Goal: Task Accomplishment & Management: Use online tool/utility

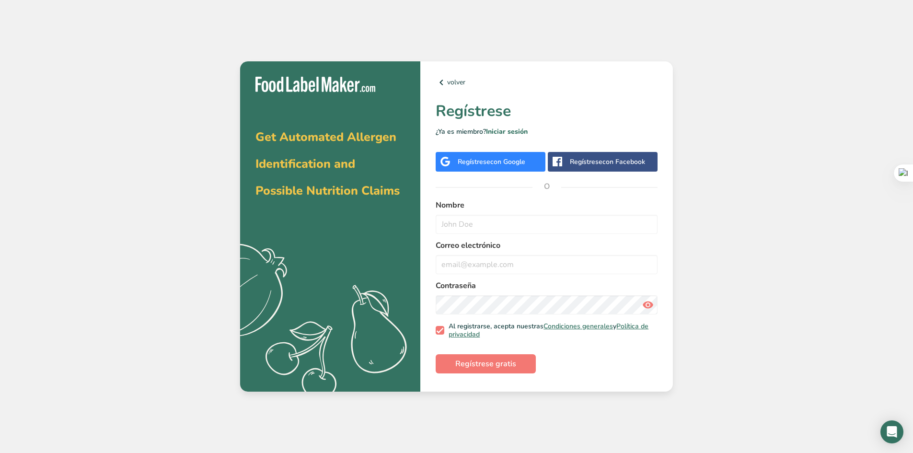
click at [508, 162] on span "con Google" at bounding box center [507, 161] width 35 height 9
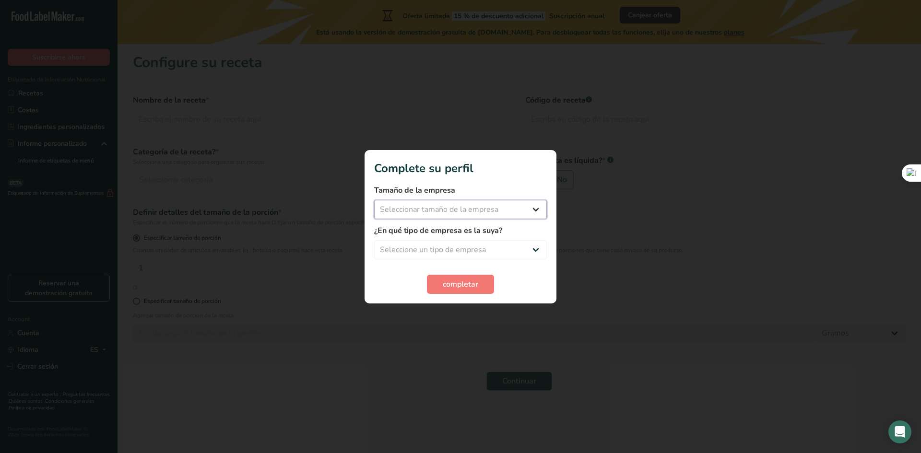
click at [532, 211] on select "Seleccionar tamaño de la empresa Menos de 10 empleados De 10 a 50 empleados De …" at bounding box center [460, 209] width 173 height 19
select select "2"
click at [374, 200] on select "Seleccionar tamaño de la empresa Menos de 10 empleados De 10 a 50 empleados De …" at bounding box center [460, 209] width 173 height 19
click at [536, 246] on select "Seleccione un tipo de empresa Fabricante de alimentos envasados Restaurante y c…" at bounding box center [460, 249] width 173 height 19
select select "1"
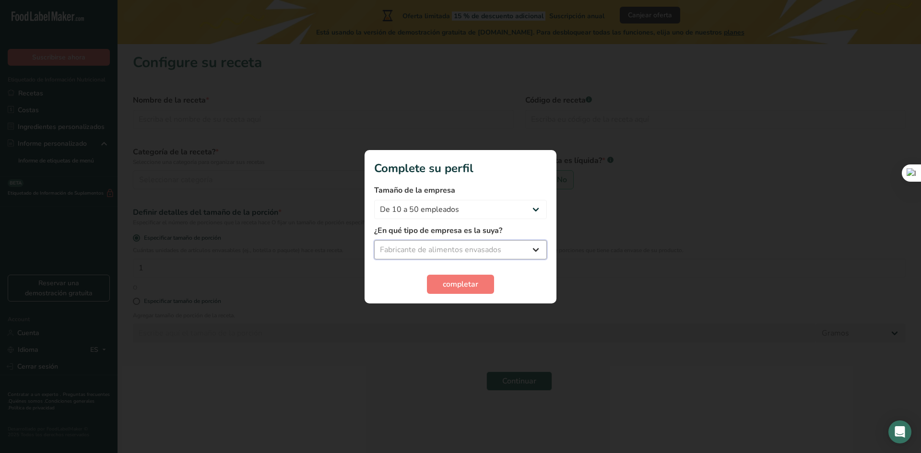
click at [374, 240] on select "Seleccione un tipo de empresa Fabricante de alimentos envasados Restaurante y c…" at bounding box center [460, 249] width 173 height 19
click at [455, 286] on span "completar" at bounding box center [460, 285] width 35 height 12
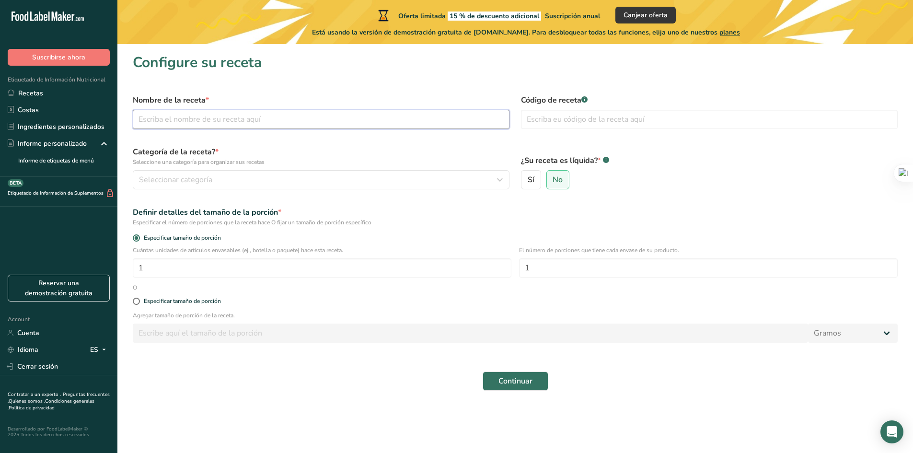
click at [215, 119] on input "text" at bounding box center [321, 119] width 377 height 19
type input "C"
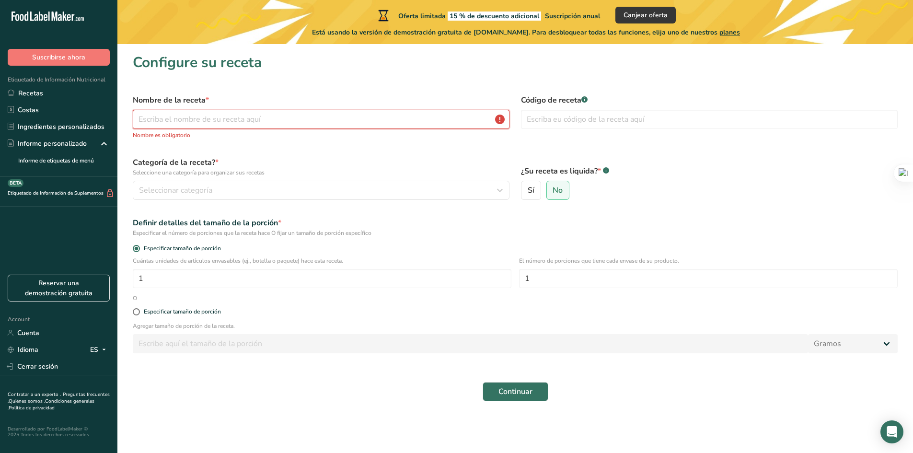
type input "C"
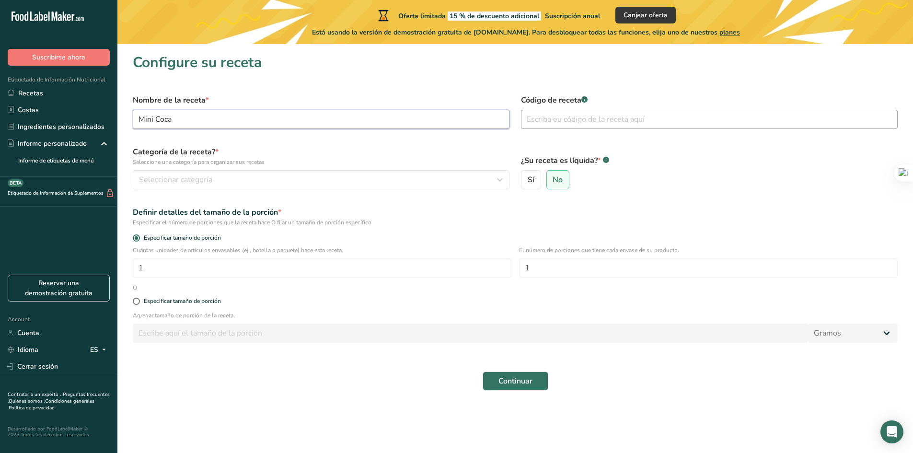
type input "Mini Coca"
click at [574, 126] on input "text" at bounding box center [709, 119] width 377 height 19
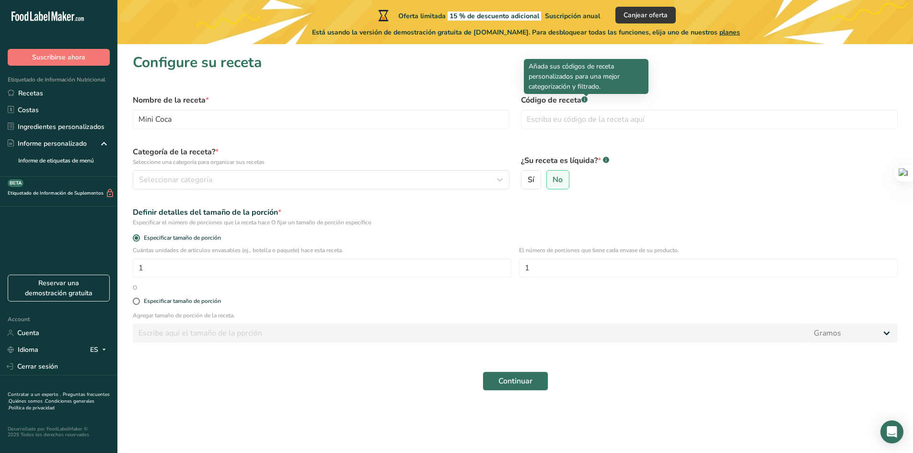
click at [586, 100] on rect at bounding box center [585, 99] width 6 height 6
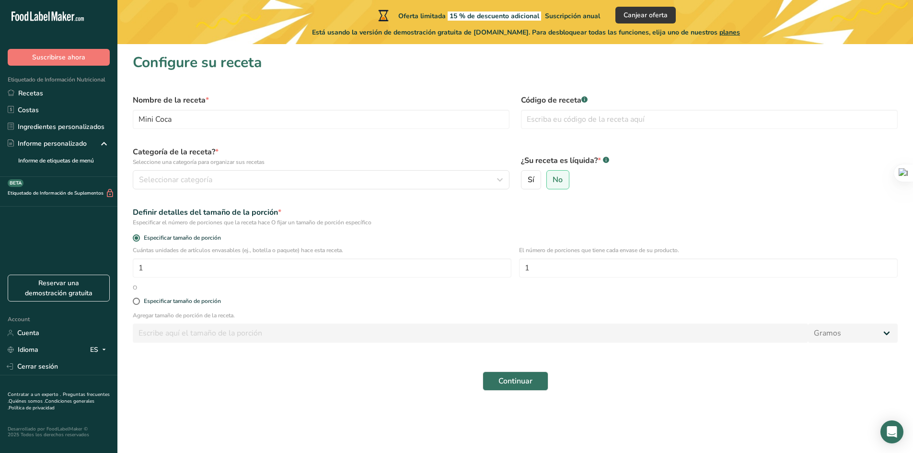
click at [586, 101] on rect at bounding box center [585, 99] width 6 height 6
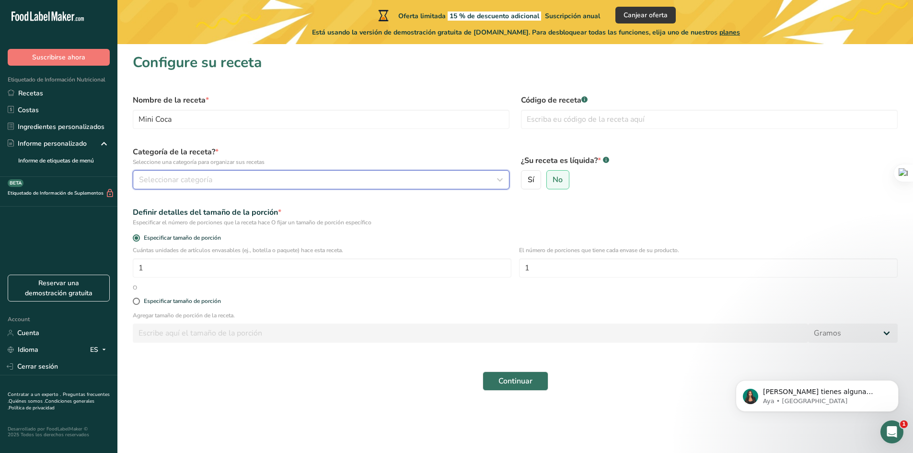
click at [227, 177] on div "Seleccionar categoría" at bounding box center [318, 180] width 359 height 12
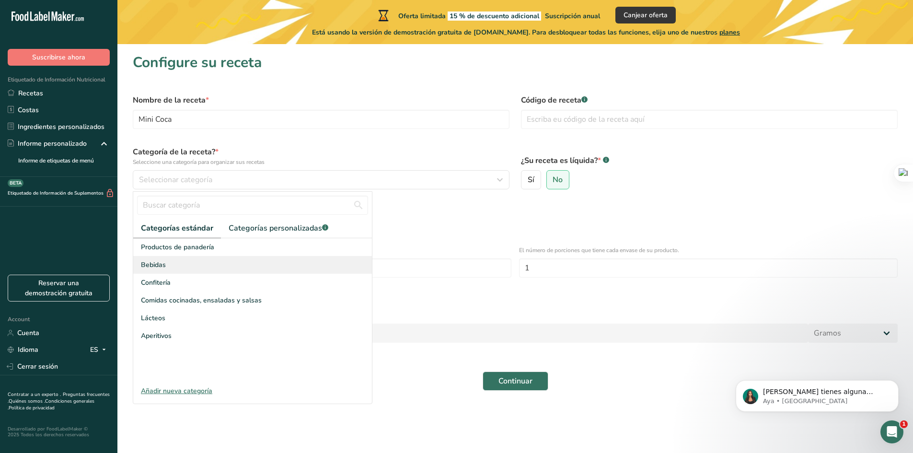
click at [187, 268] on div "Bebidas" at bounding box center [252, 265] width 239 height 18
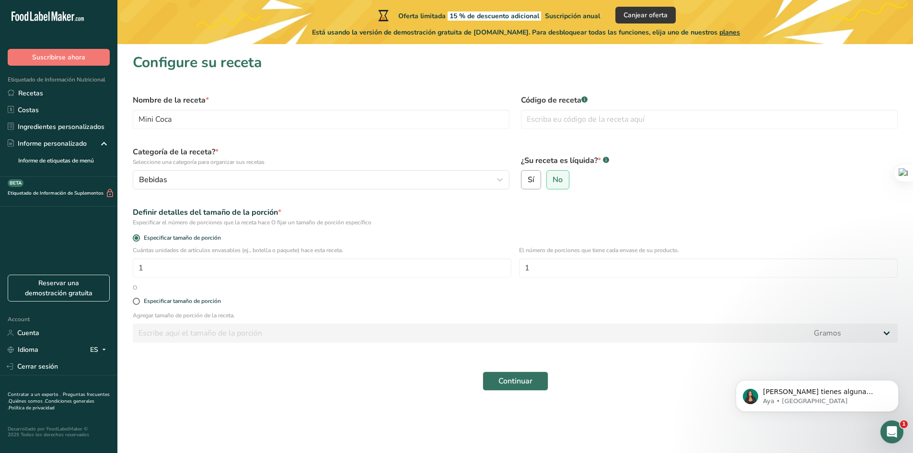
click at [535, 180] on label "Sí" at bounding box center [531, 179] width 20 height 19
click at [528, 180] on input "Sí" at bounding box center [525, 180] width 6 height 6
radio input "true"
radio input "false"
select select "22"
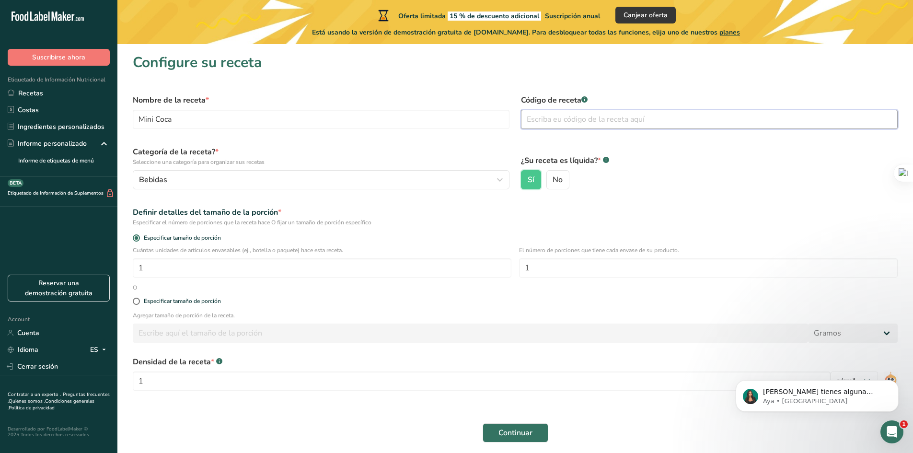
click at [560, 120] on input "text" at bounding box center [709, 119] width 377 height 19
type input "MiniCoca"
click at [245, 117] on input "Mini Coca" at bounding box center [321, 119] width 377 height 19
type input "Mini Coca 273"
click at [605, 123] on input "MiniCoca" at bounding box center [709, 119] width 377 height 19
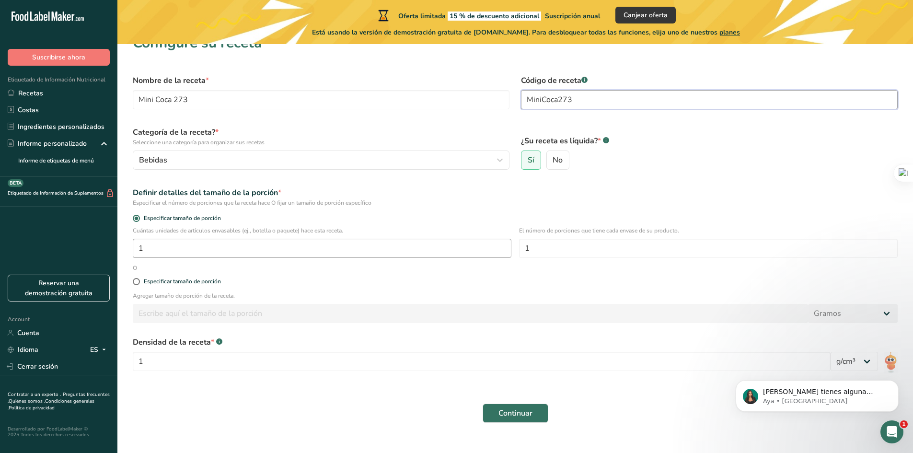
scroll to position [35, 0]
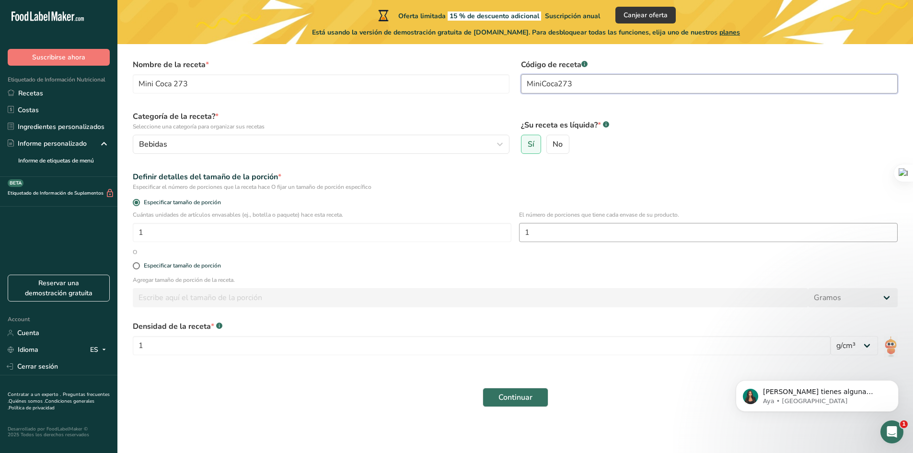
type input "MiniCoca273"
click at [572, 234] on input "1" at bounding box center [708, 232] width 379 height 19
click at [184, 350] on input "1" at bounding box center [482, 345] width 698 height 19
click at [868, 343] on select "lb/pie³ g/cm³" at bounding box center [854, 345] width 47 height 19
click at [831, 336] on select "lb/pie³ g/cm³" at bounding box center [854, 345] width 47 height 19
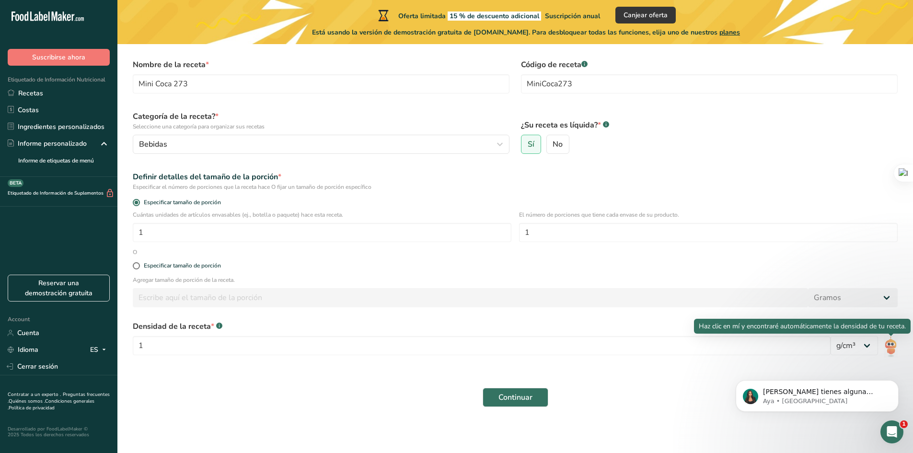
click at [889, 346] on img at bounding box center [891, 347] width 14 height 22
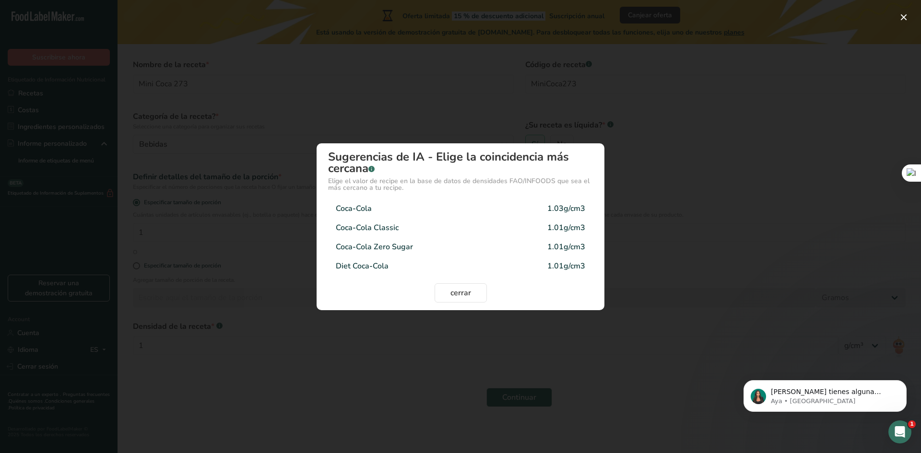
click at [371, 213] on div "Coca-Cola" at bounding box center [354, 209] width 36 height 12
type input "1.03"
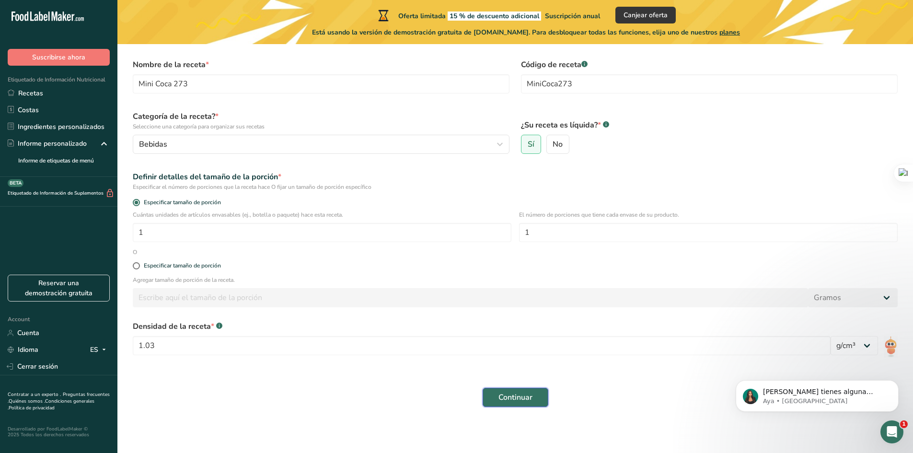
click at [531, 392] on span "Continuar" at bounding box center [516, 398] width 34 height 12
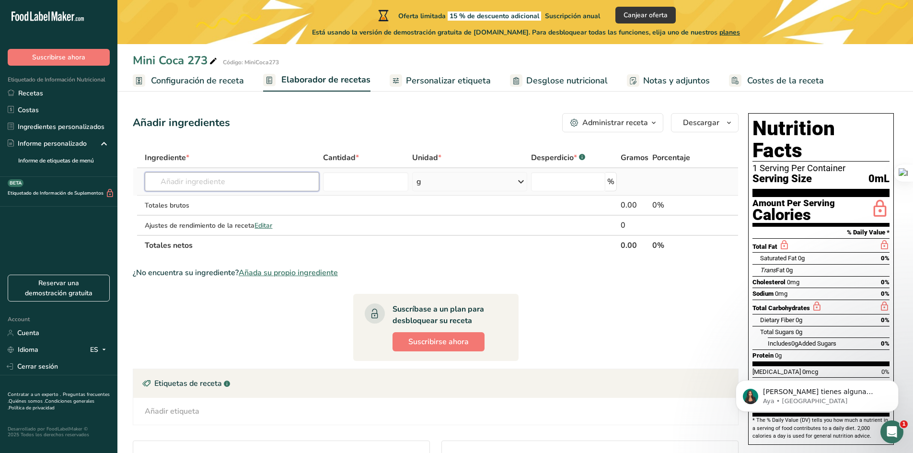
click at [210, 178] on input "text" at bounding box center [232, 181] width 174 height 19
drag, startPoint x: 803, startPoint y: 436, endPoint x: 774, endPoint y: 409, distance: 39.7
click html "[PERSON_NAME] tienes alguna pregunta no dudes en consultarnos. ¡Estamos aquí pa…"
click at [895, 385] on icon "Dismiss notification" at bounding box center [896, 382] width 5 height 5
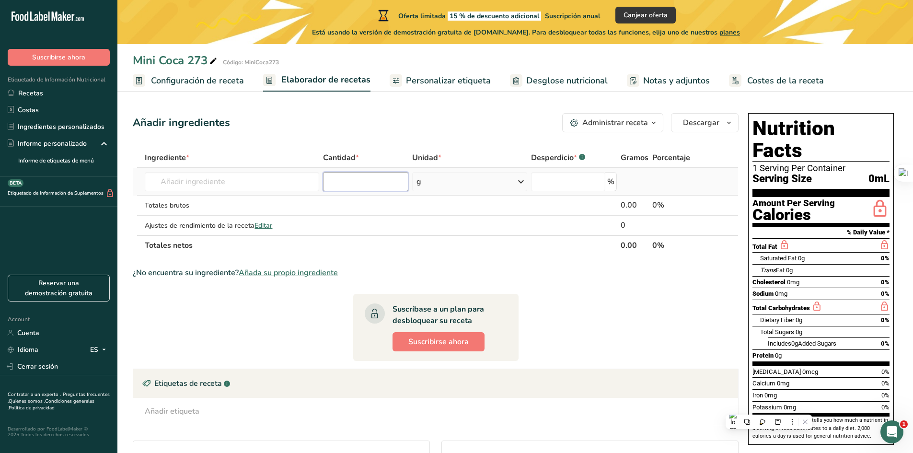
click at [355, 185] on input "number" at bounding box center [366, 181] width 86 height 19
click at [593, 179] on input "number" at bounding box center [568, 181] width 75 height 19
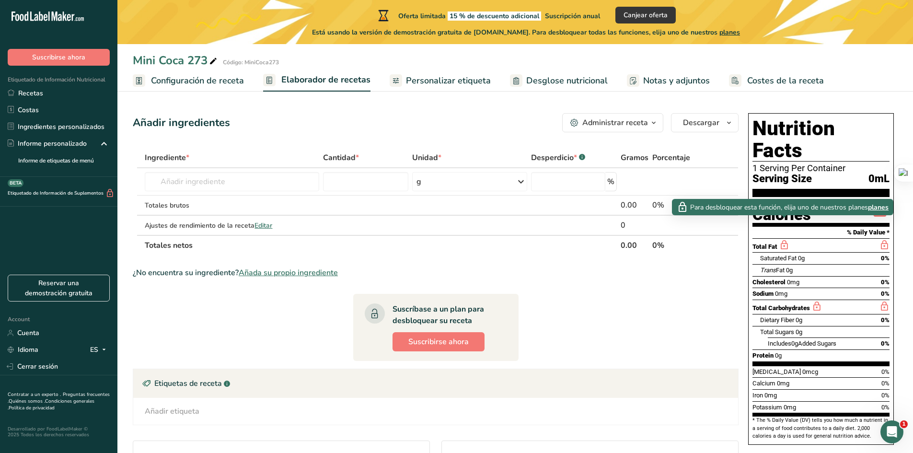
click at [783, 239] on icon at bounding box center [784, 245] width 11 height 12
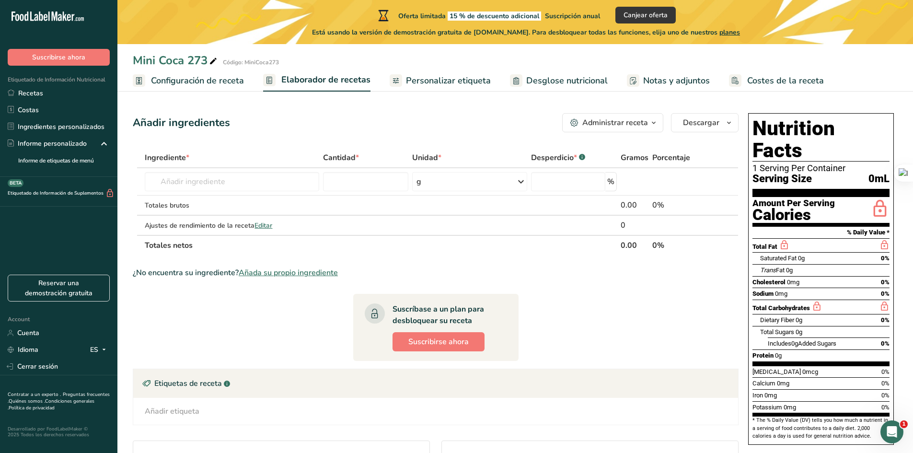
click at [804, 288] on div "Sodium 0mg 0%" at bounding box center [821, 294] width 137 height 12
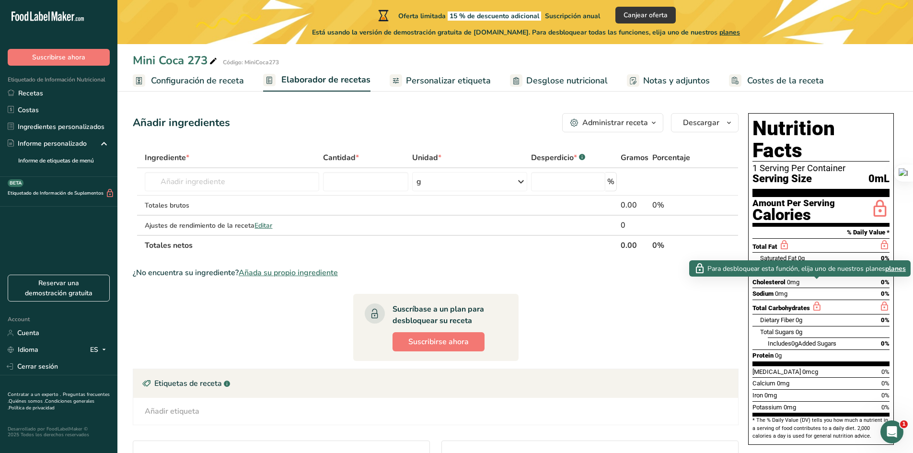
click at [818, 301] on icon at bounding box center [817, 307] width 11 height 12
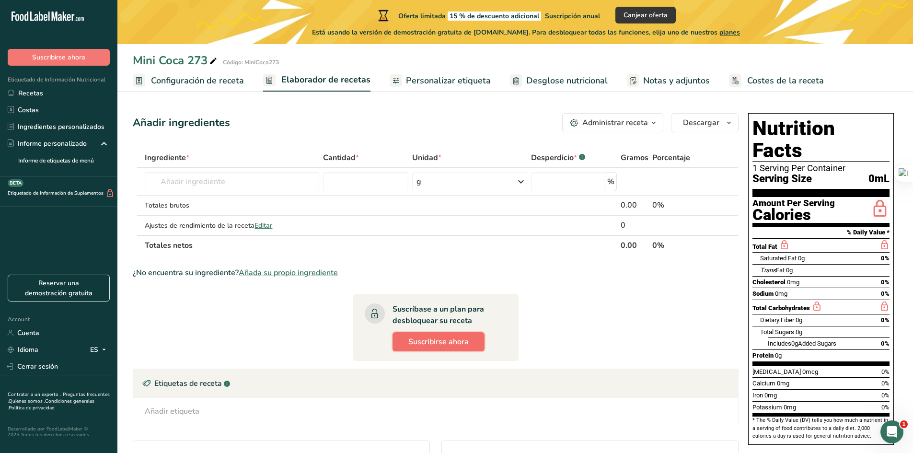
click at [465, 339] on span "Suscribirse ahora" at bounding box center [438, 342] width 60 height 12
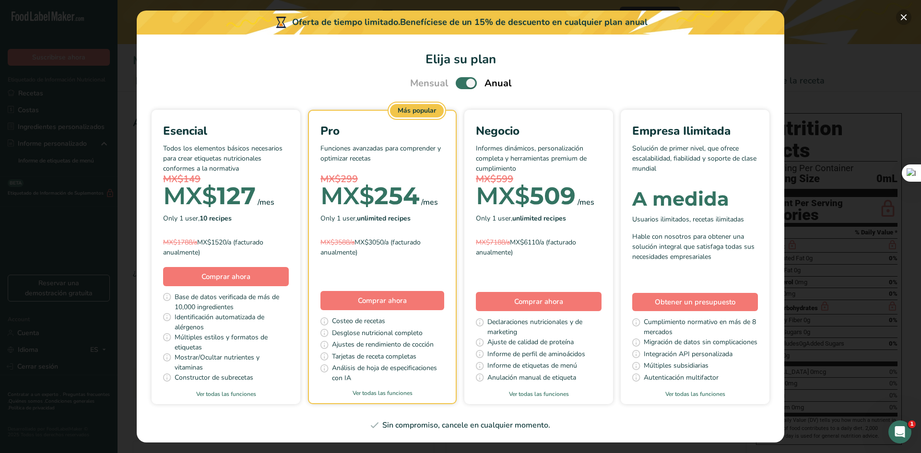
click at [903, 15] on button "Pick Your Pricing Plan Modal" at bounding box center [903, 17] width 15 height 15
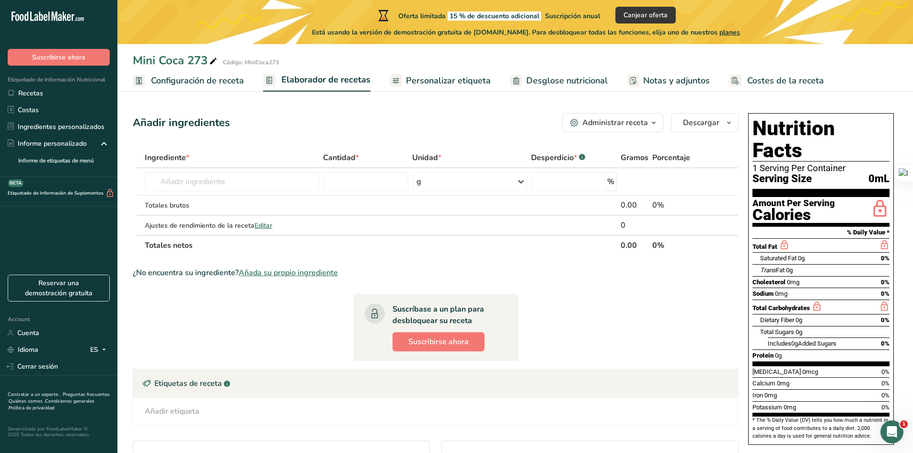
click at [419, 86] on span "Personalizar etiqueta" at bounding box center [448, 80] width 85 height 13
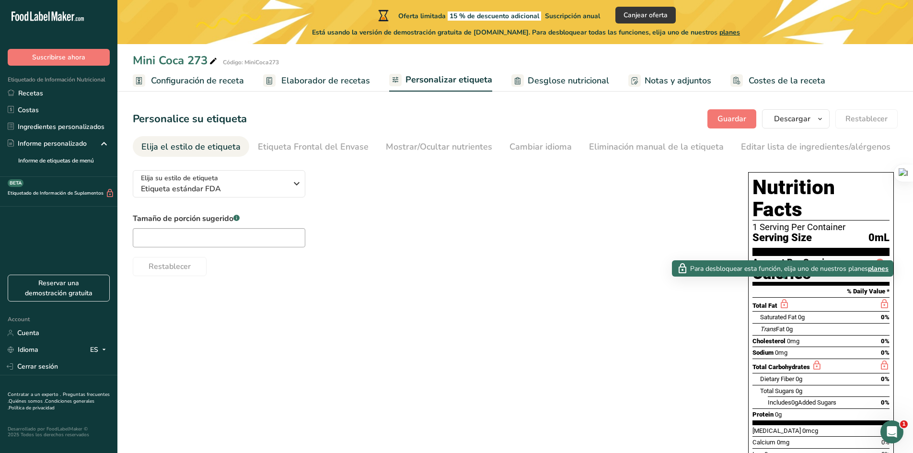
click at [788, 298] on icon at bounding box center [784, 304] width 11 height 12
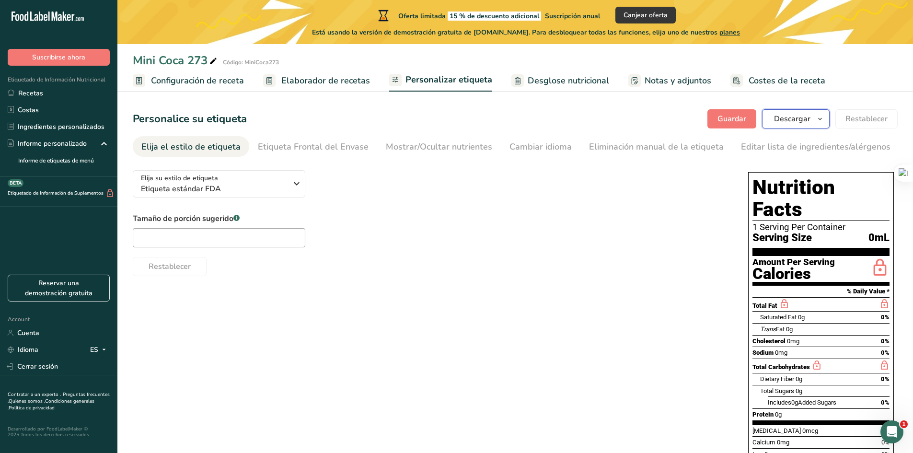
click at [793, 120] on span "Descargar" at bounding box center [792, 119] width 36 height 12
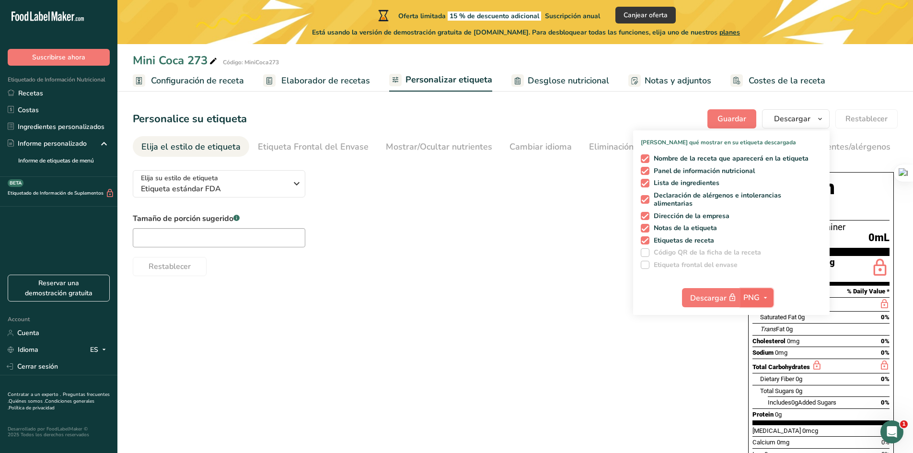
click at [745, 297] on span "PNG" at bounding box center [752, 298] width 16 height 12
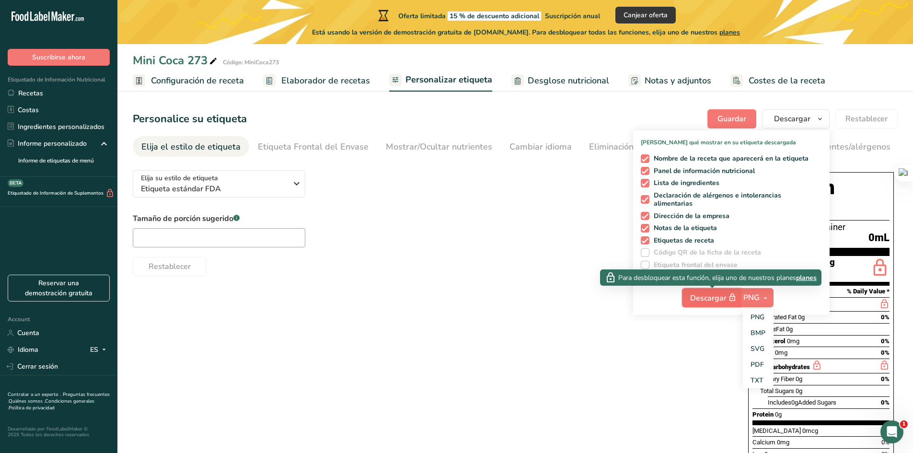
click at [715, 296] on span "Descargar" at bounding box center [714, 298] width 48 height 12
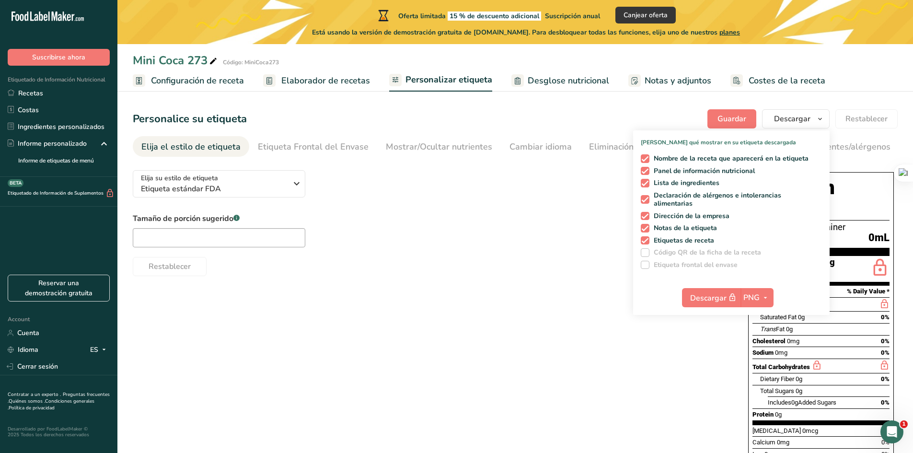
click at [469, 287] on div "Elija su estilo de etiqueta Etiqueta estándar FDA [GEOGRAPHIC_DATA]. (FDA) Etiq…" at bounding box center [515, 338] width 765 height 351
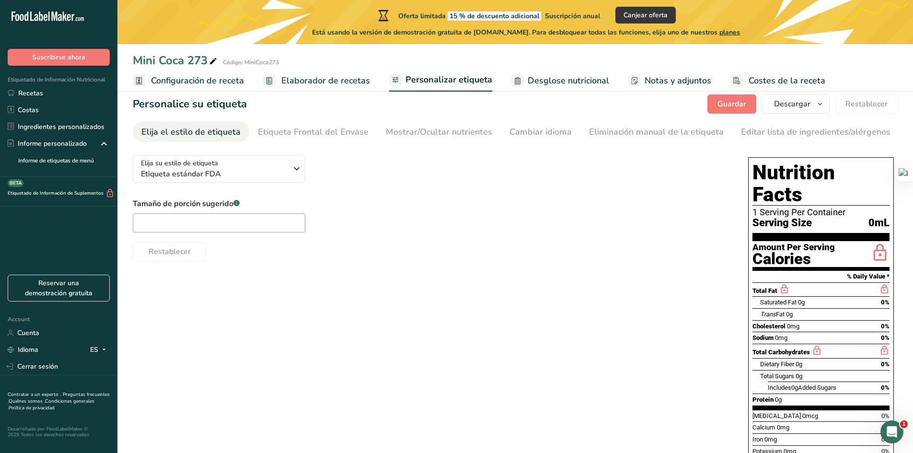
scroll to position [56, 0]
